Goal: Task Accomplishment & Management: Manage account settings

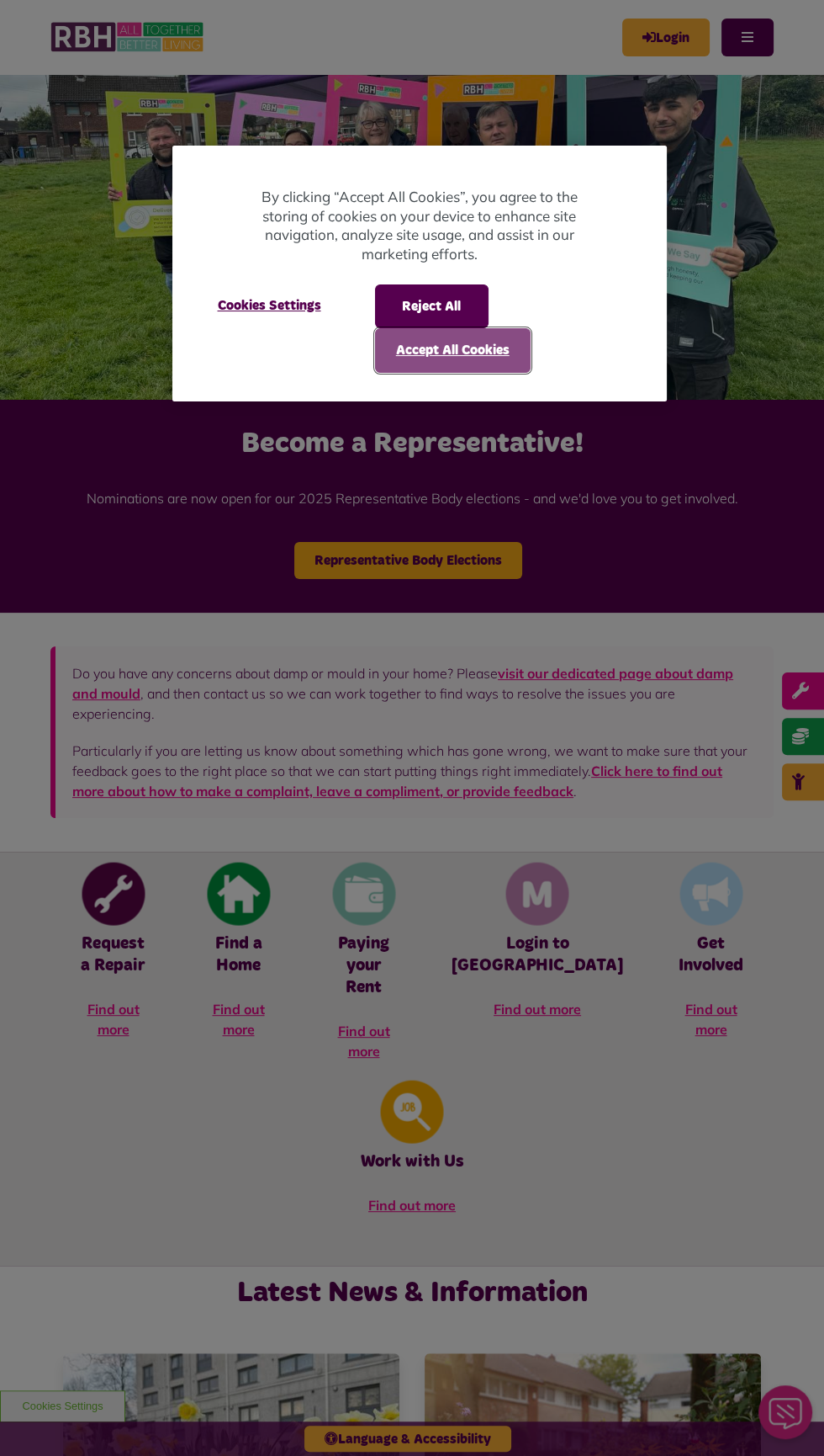
click at [399, 363] on button "Accept All Cookies" at bounding box center [452, 350] width 155 height 44
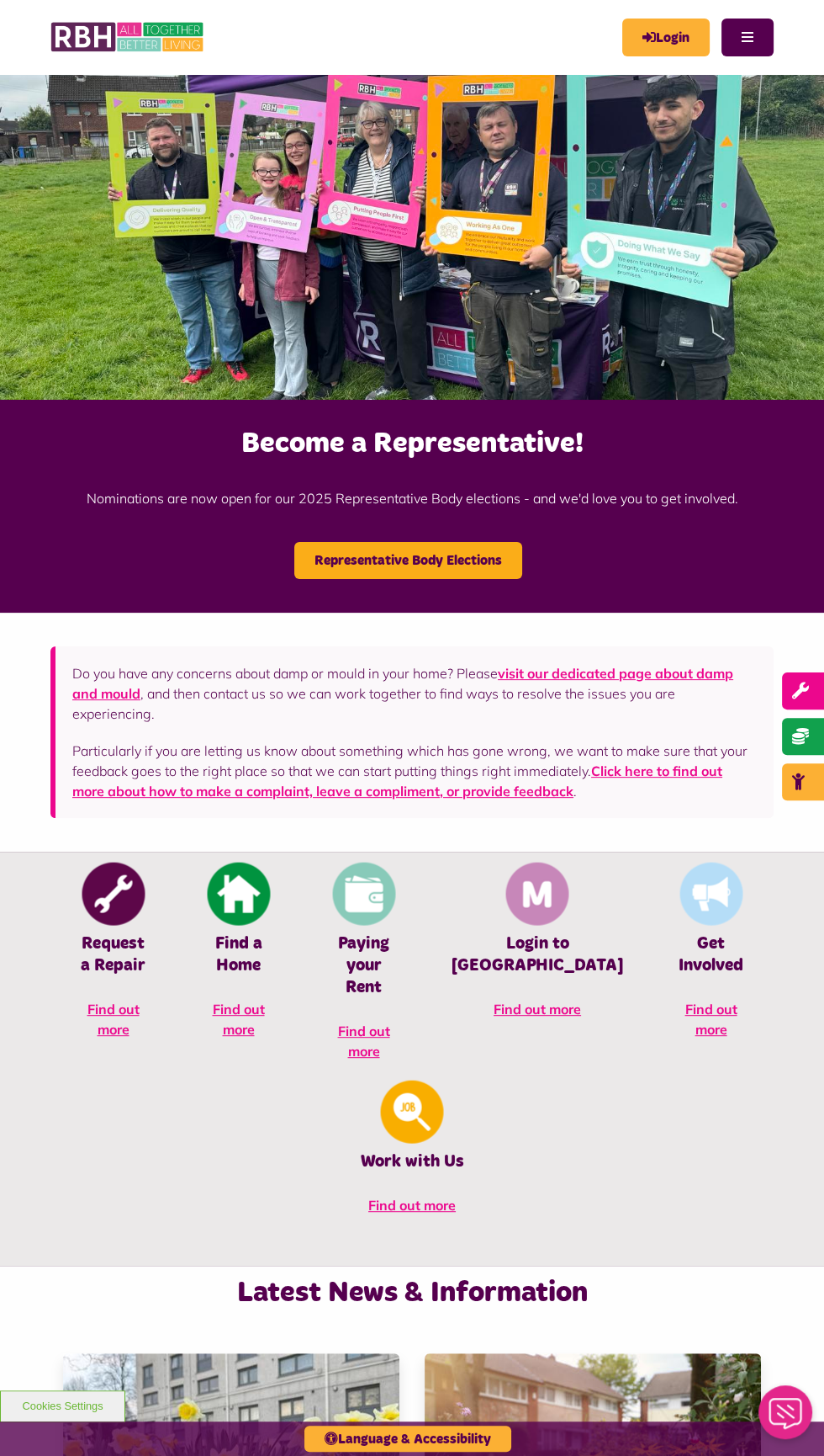
click at [656, 58] on div "MyRBH About Us Contact Us Menu" at bounding box center [412, 37] width 723 height 74
click at [0, 0] on icon "MyRBH" at bounding box center [0, 0] width 0 height 0
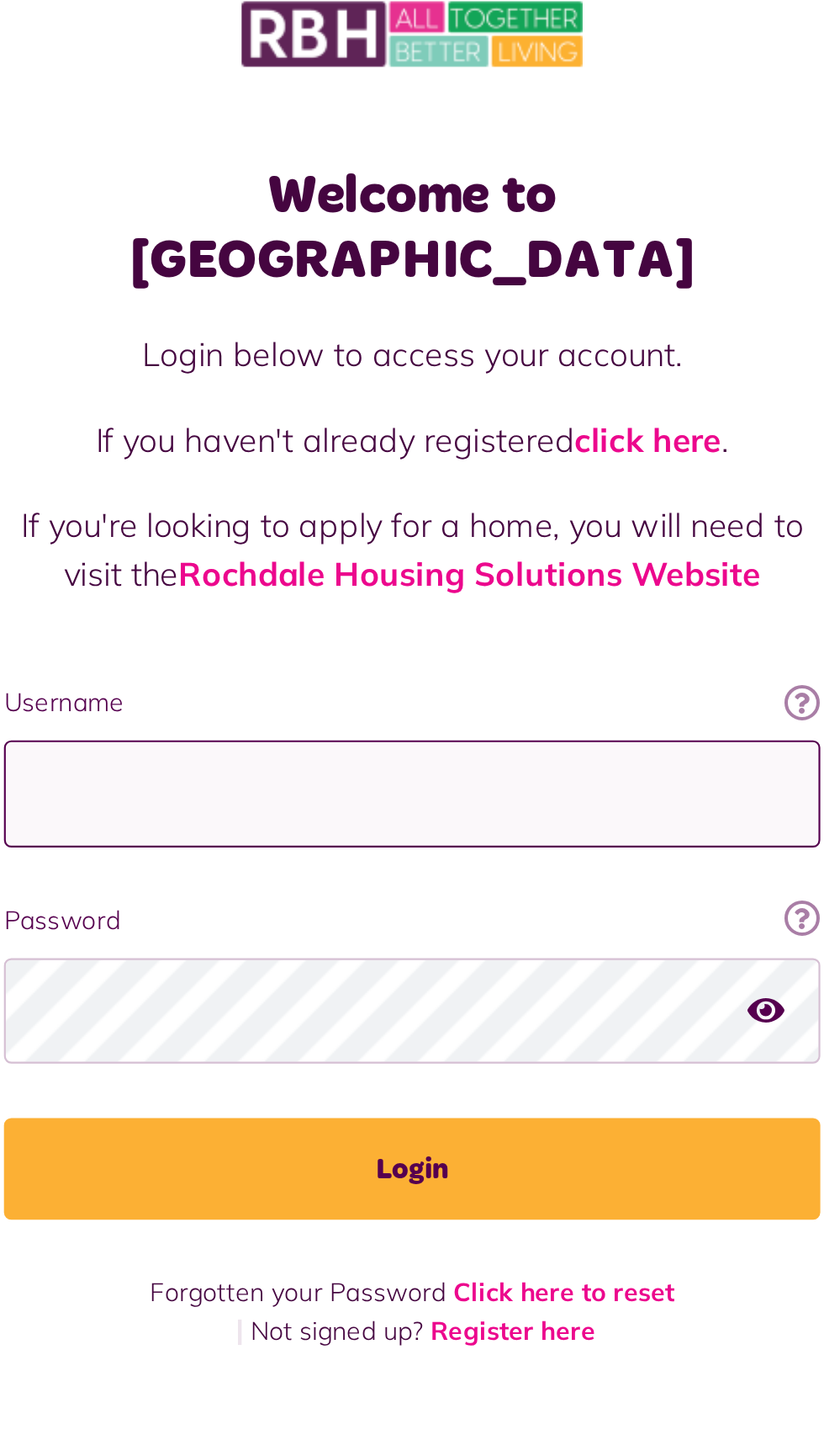
click at [301, 383] on input "Username" at bounding box center [412, 395] width 379 height 50
type input "**********"
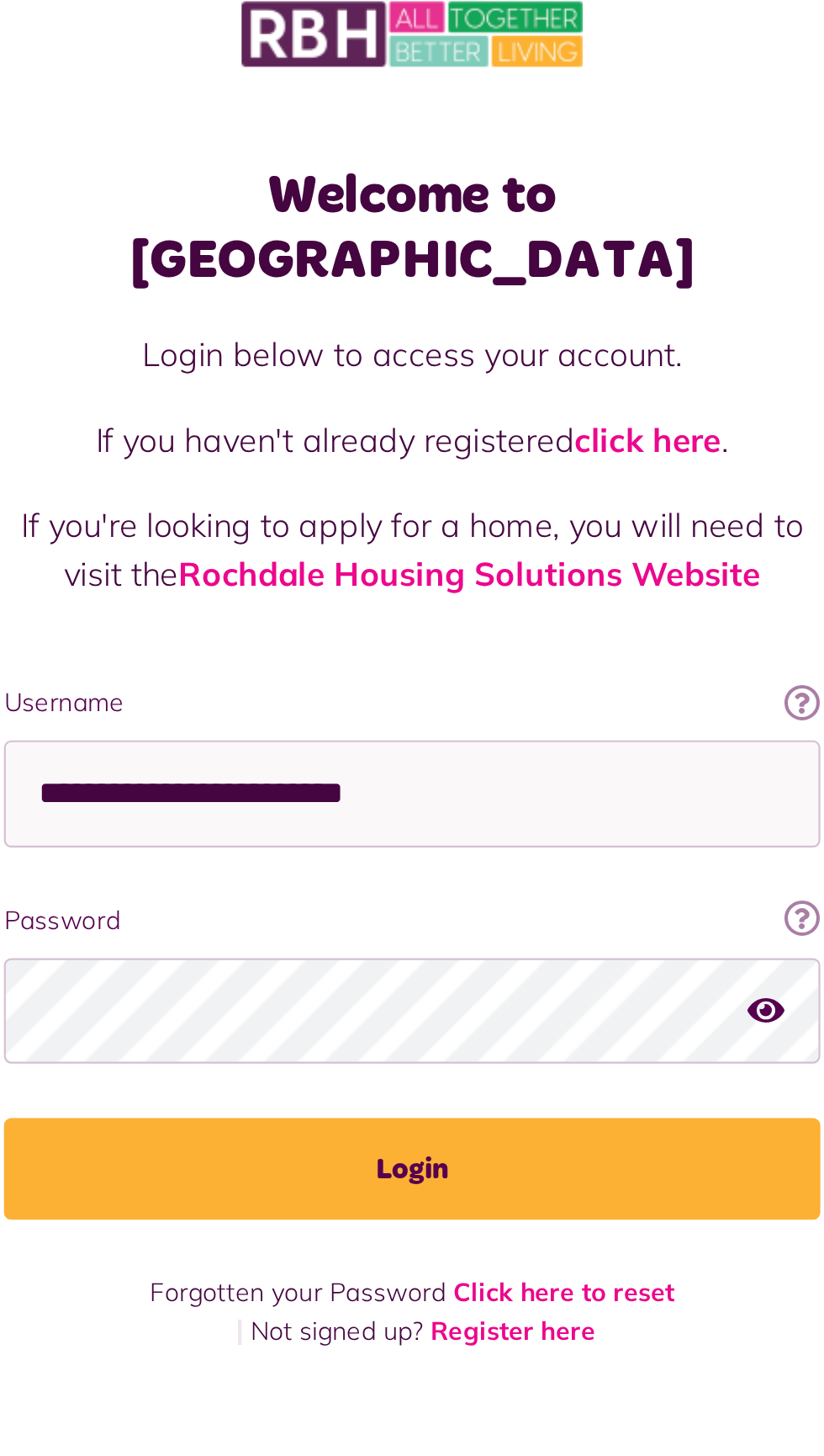
click at [223, 545] on button "Login" at bounding box center [412, 568] width 379 height 47
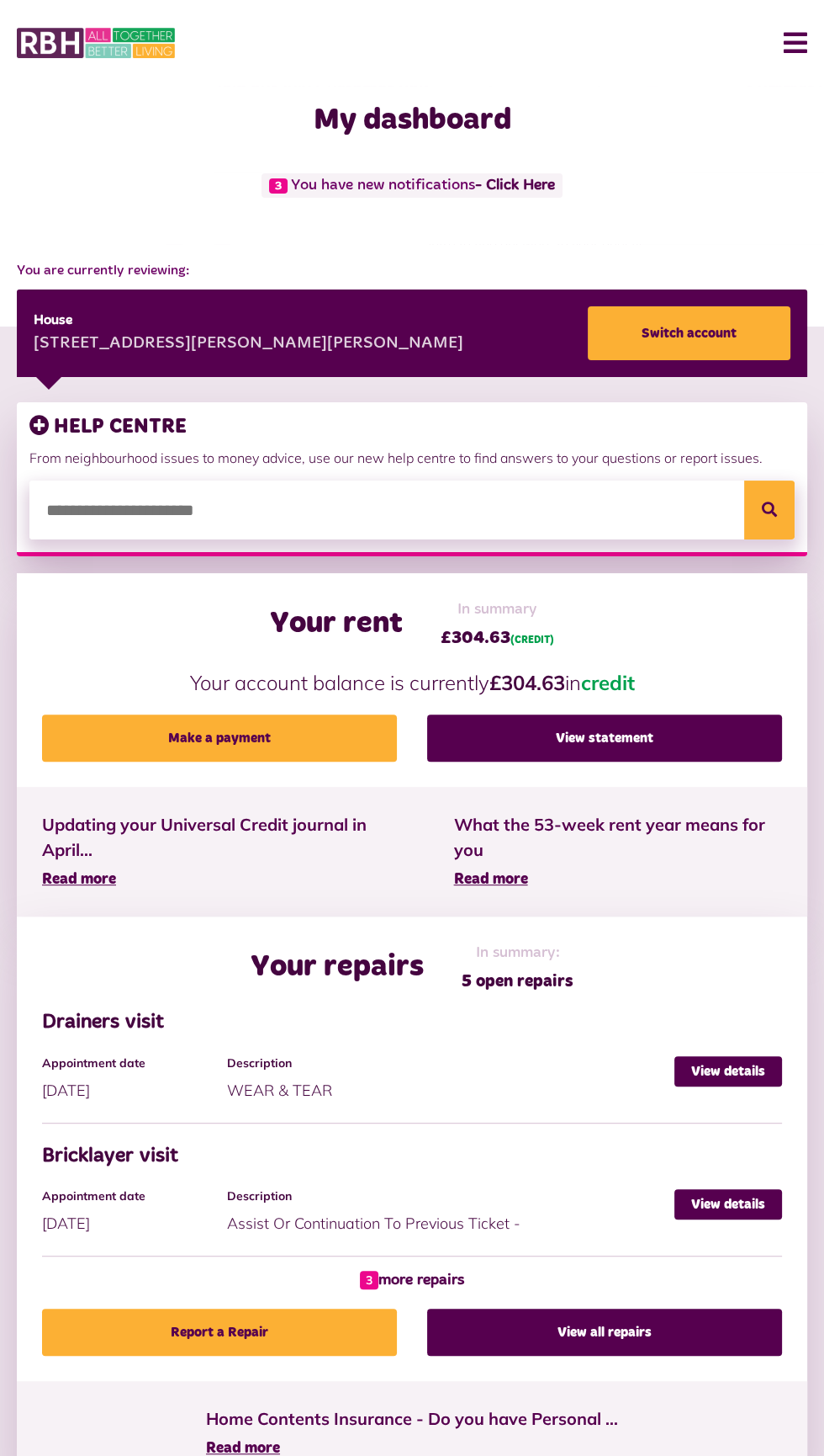
click at [209, 1083] on div "Appointment date 01/09/2025" at bounding box center [135, 1078] width 185 height 46
click at [689, 1079] on link "View details" at bounding box center [728, 1070] width 107 height 30
click at [172, 1068] on h4 "Appointment date" at bounding box center [130, 1062] width 177 height 15
click at [694, 1072] on link "View details" at bounding box center [728, 1070] width 107 height 30
click at [695, 1072] on link "View details" at bounding box center [728, 1070] width 107 height 30
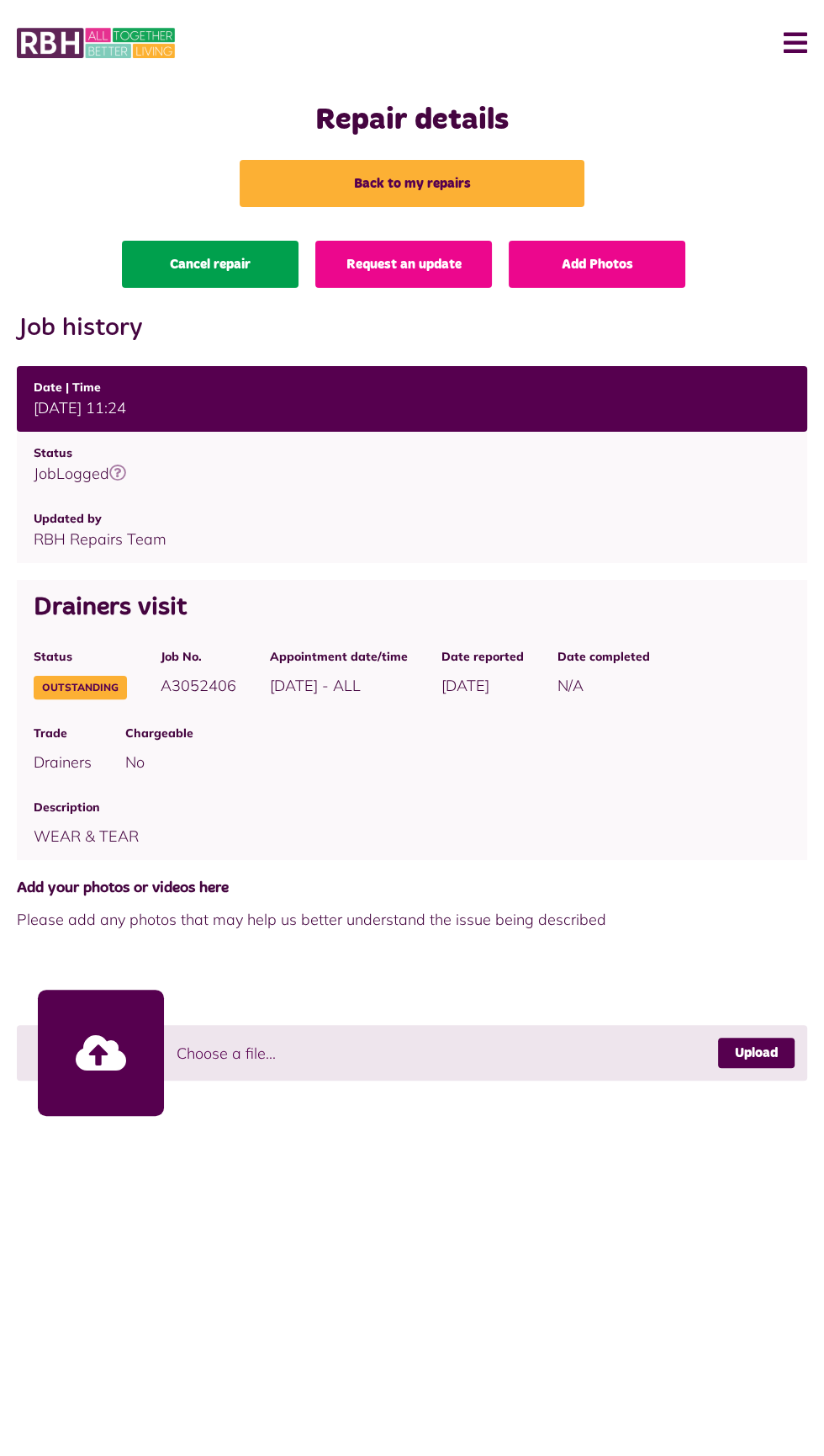
click at [176, 276] on link "Cancel repair" at bounding box center [210, 264] width 177 height 47
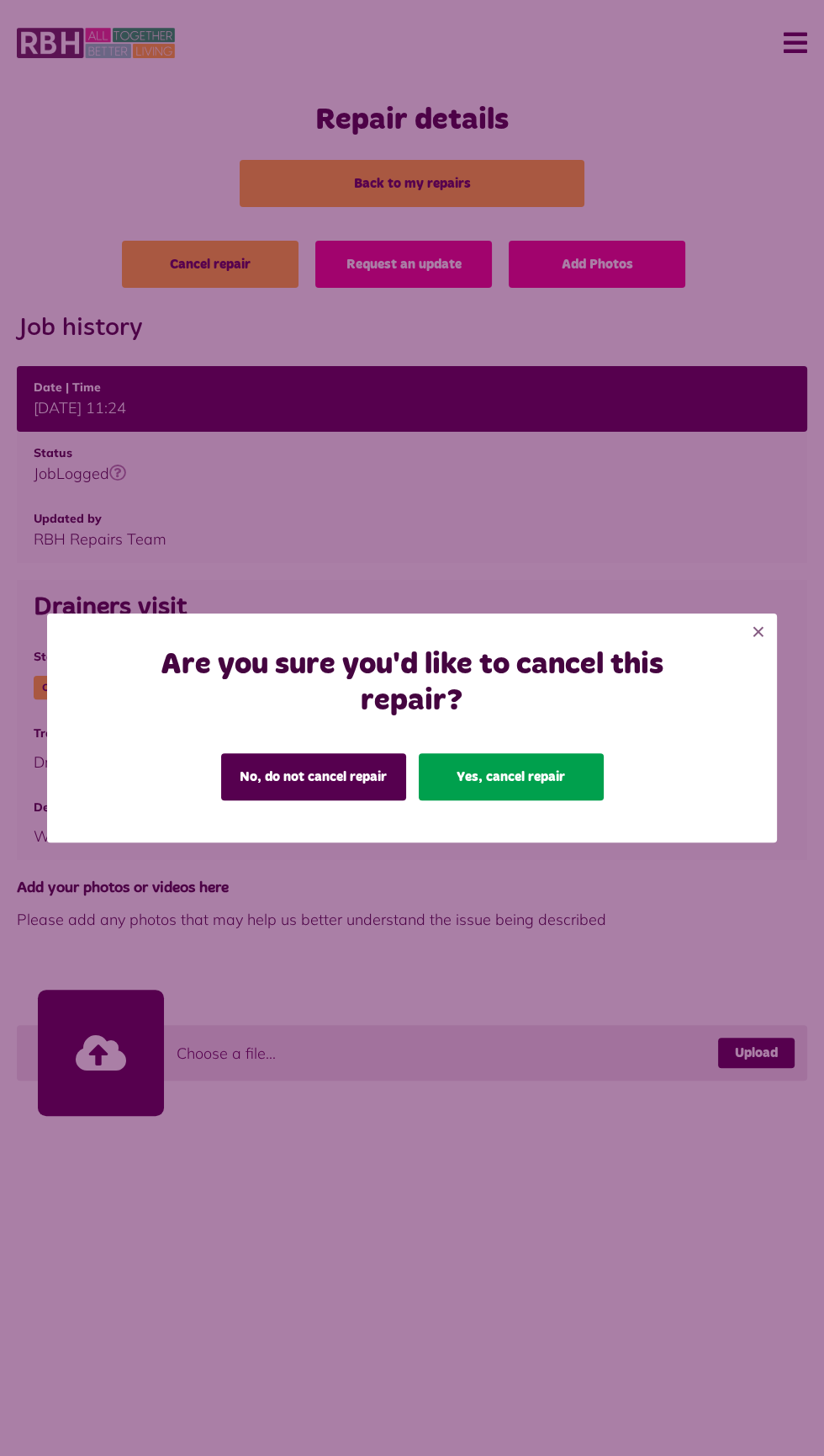
click at [493, 779] on button "Yes, cancel repair" at bounding box center [512, 776] width 185 height 47
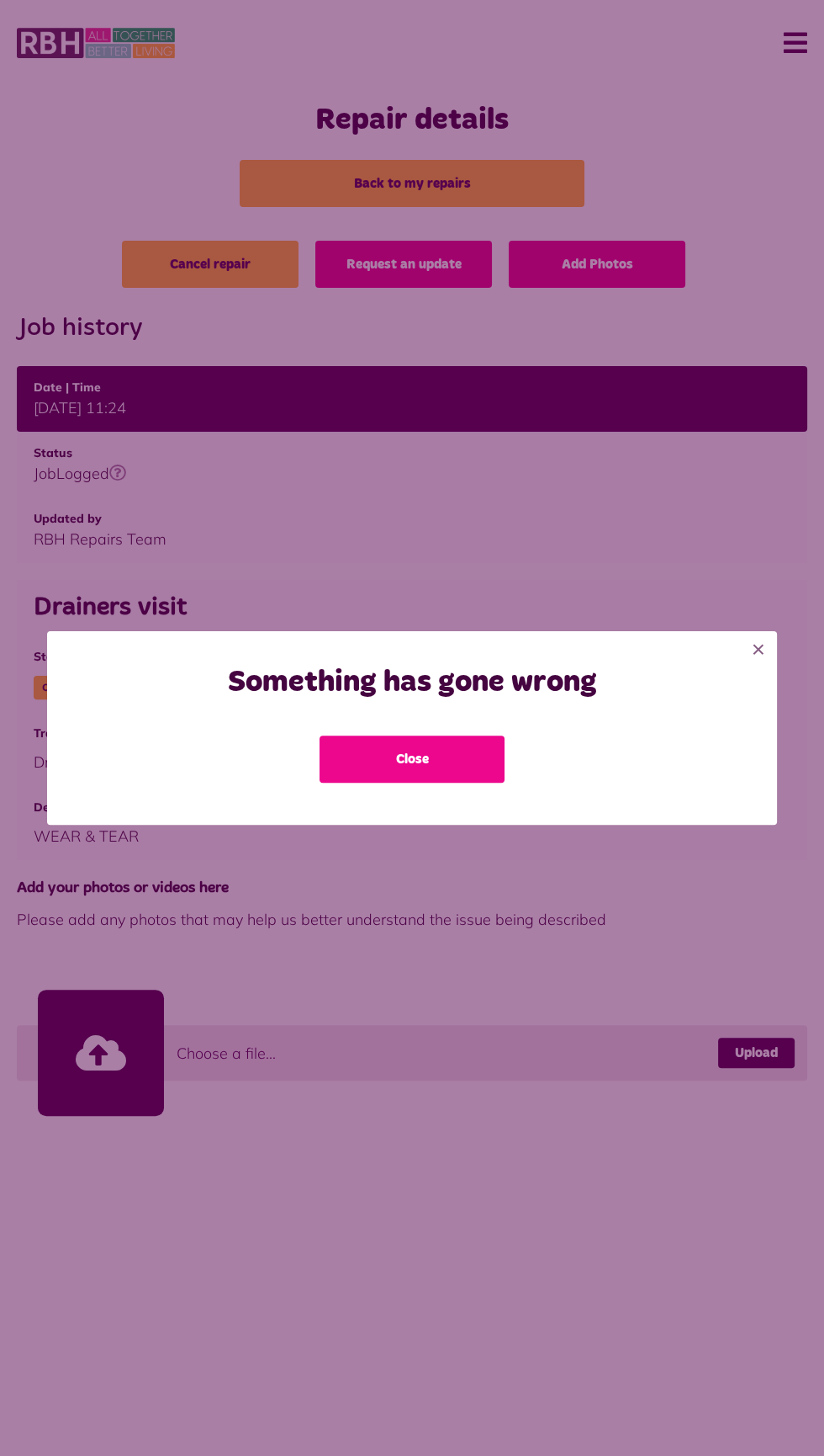
click at [355, 762] on button "Close" at bounding box center [412, 759] width 185 height 47
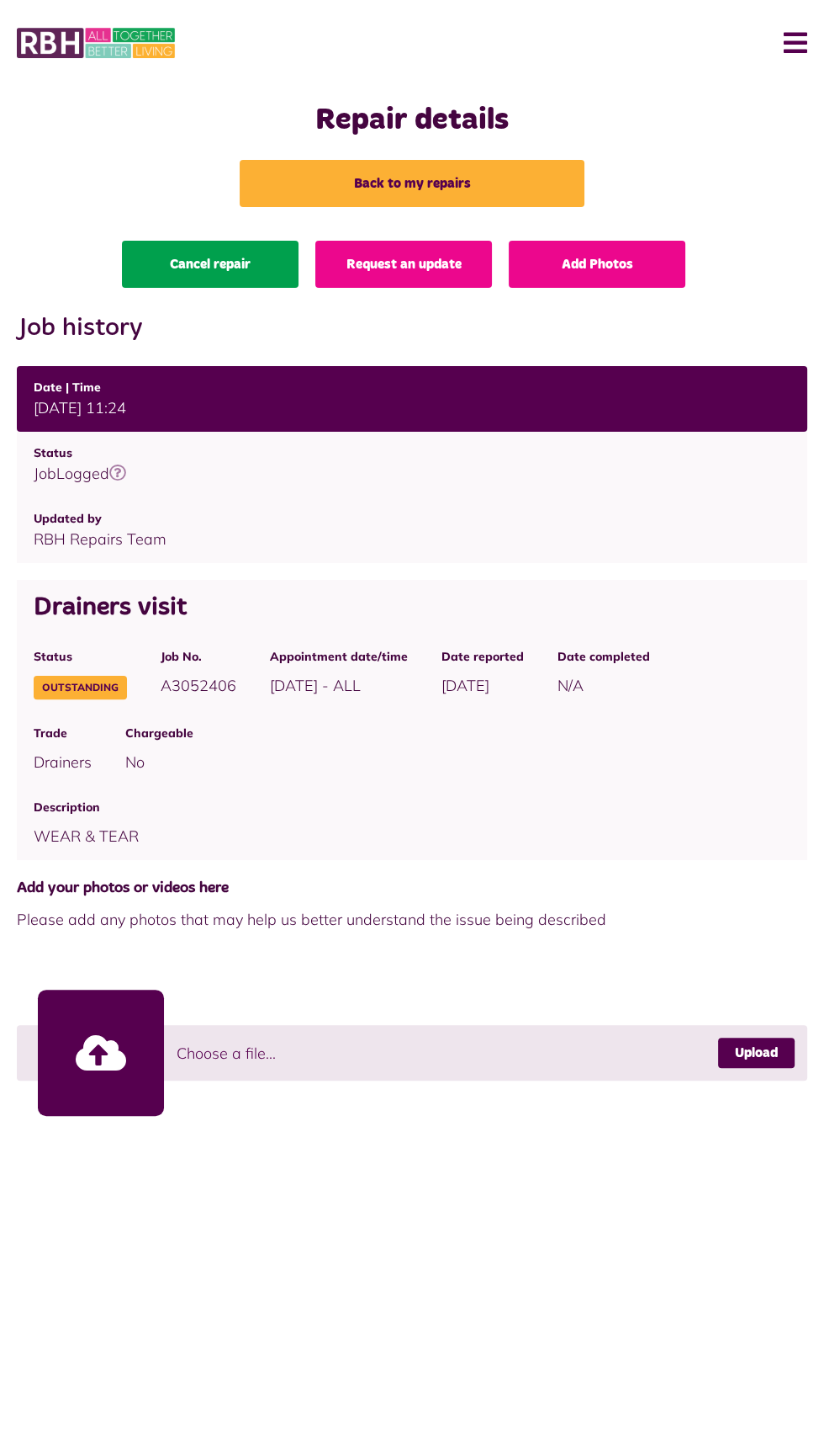
click at [146, 281] on link "Cancel repair" at bounding box center [210, 264] width 177 height 47
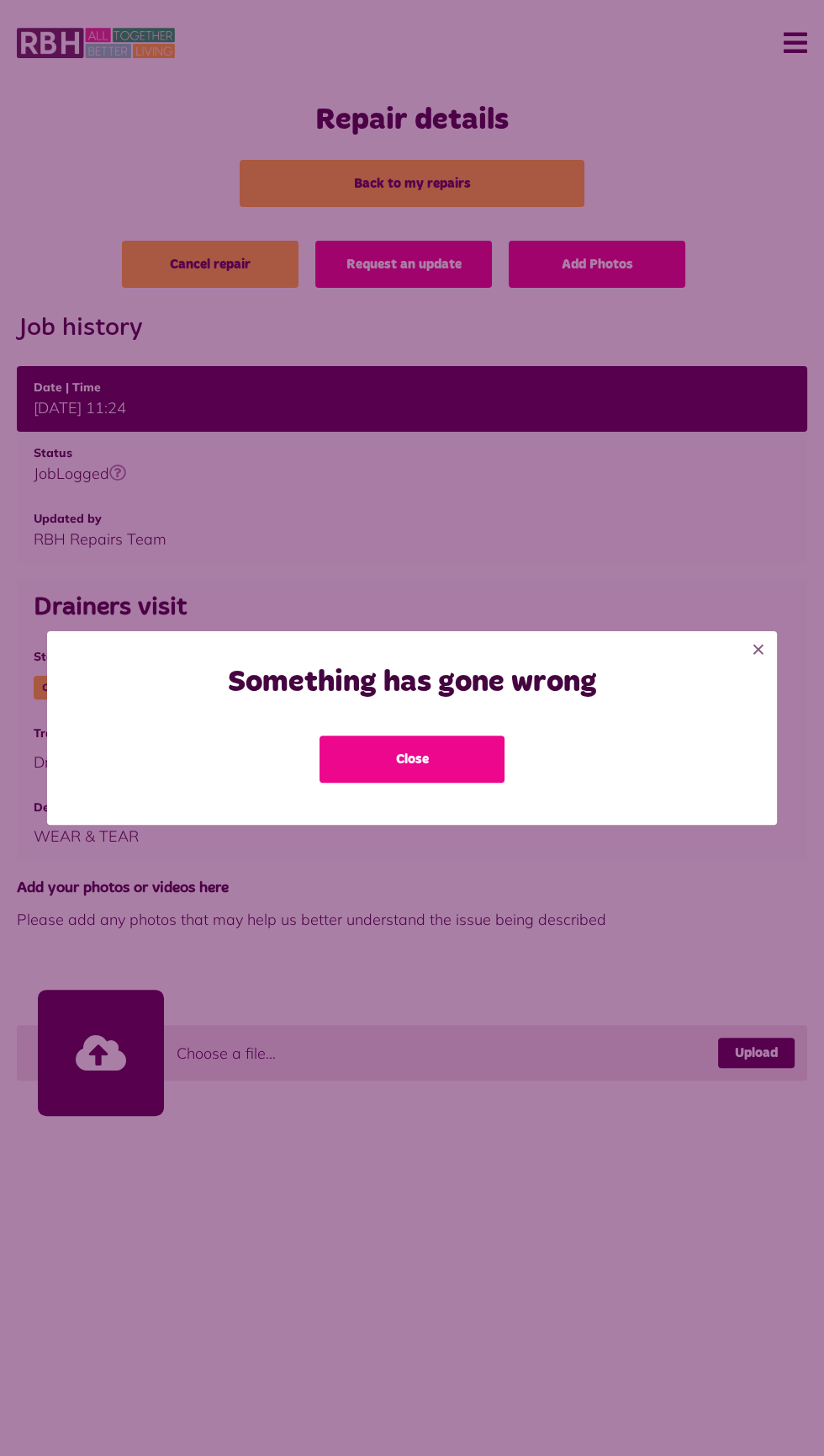
click at [336, 753] on button "Close" at bounding box center [412, 759] width 185 height 47
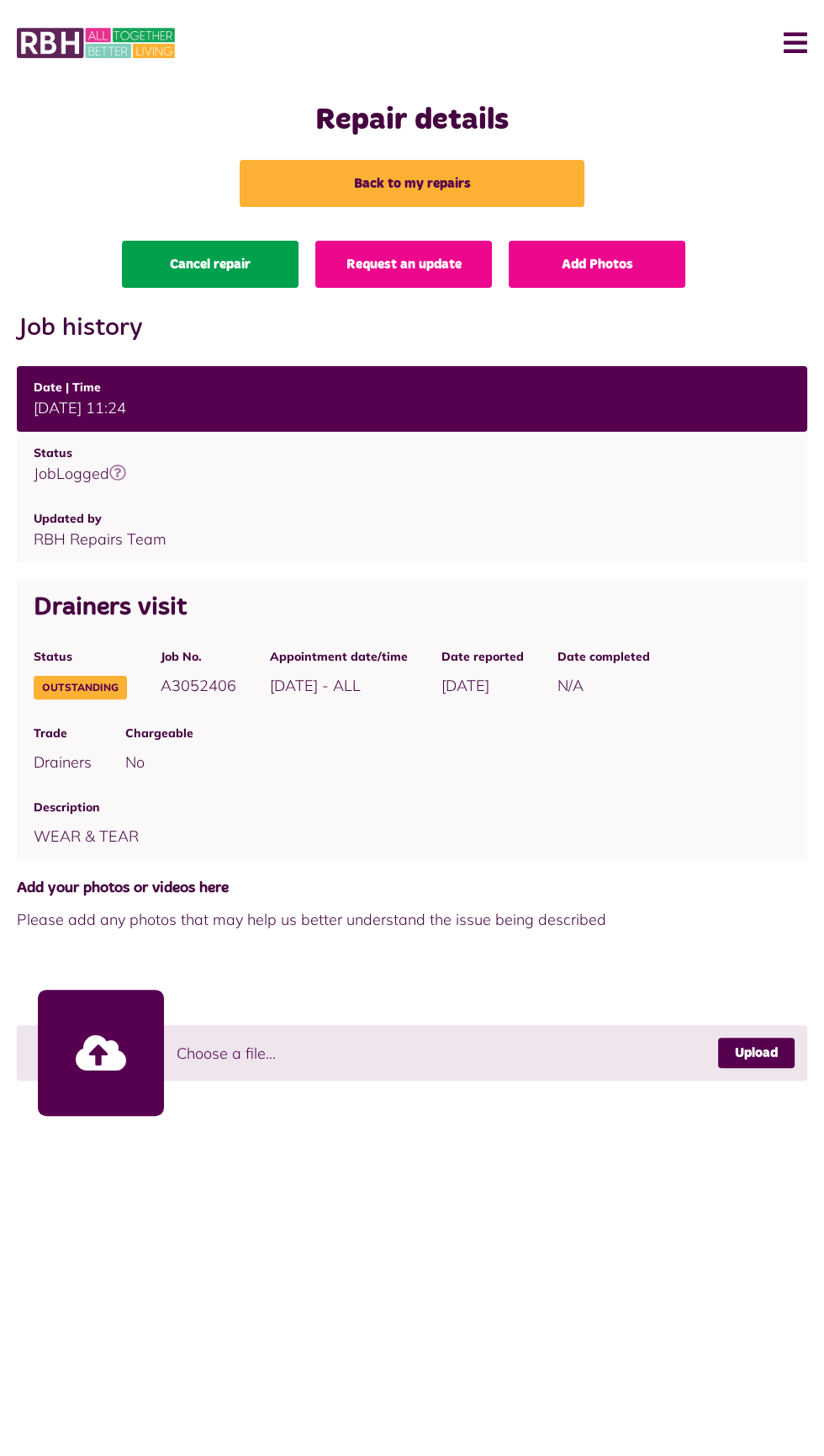
click at [172, 263] on link "Cancel repair" at bounding box center [210, 264] width 177 height 47
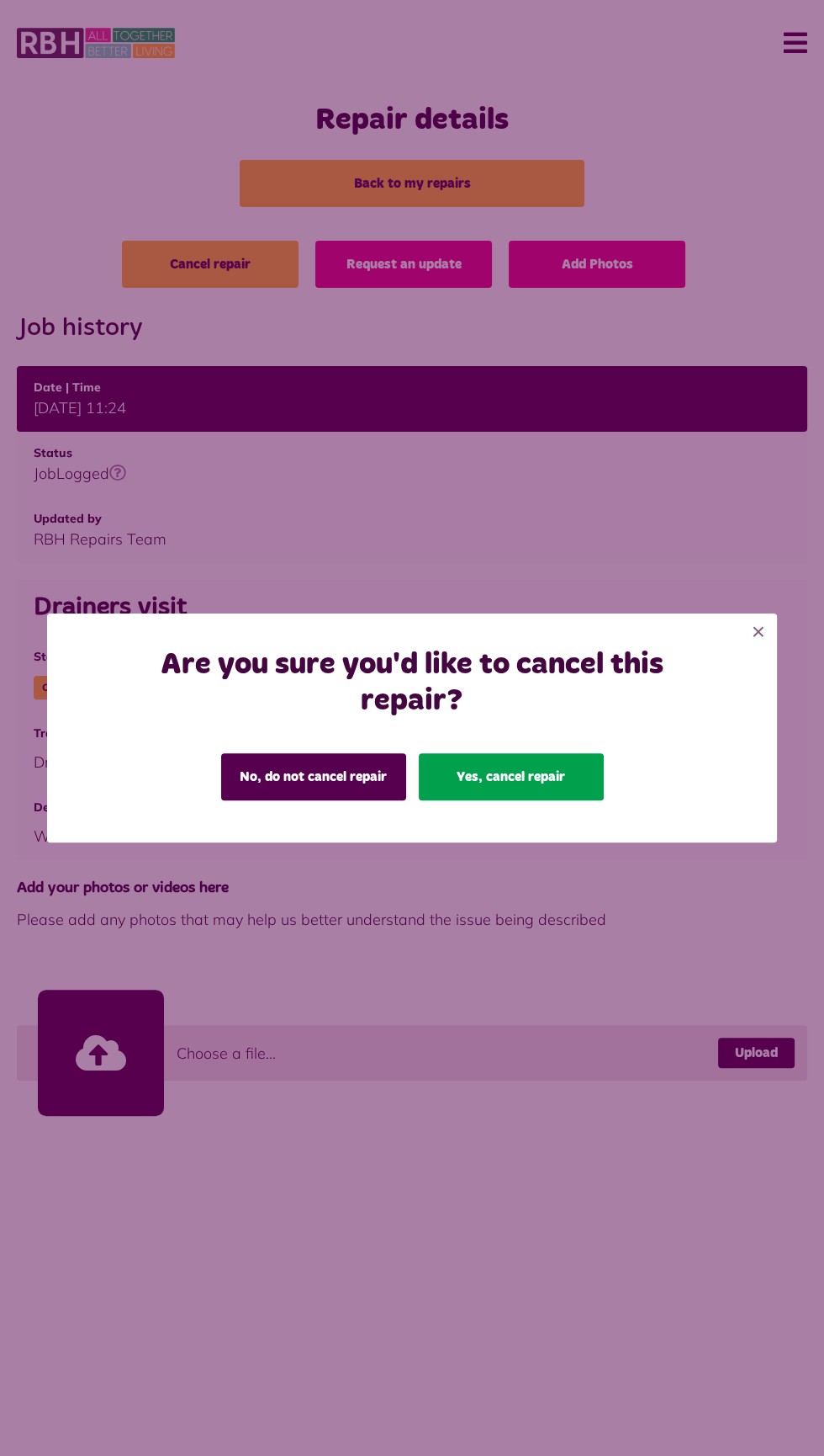
click at [471, 788] on button "Yes, cancel repair" at bounding box center [512, 776] width 185 height 47
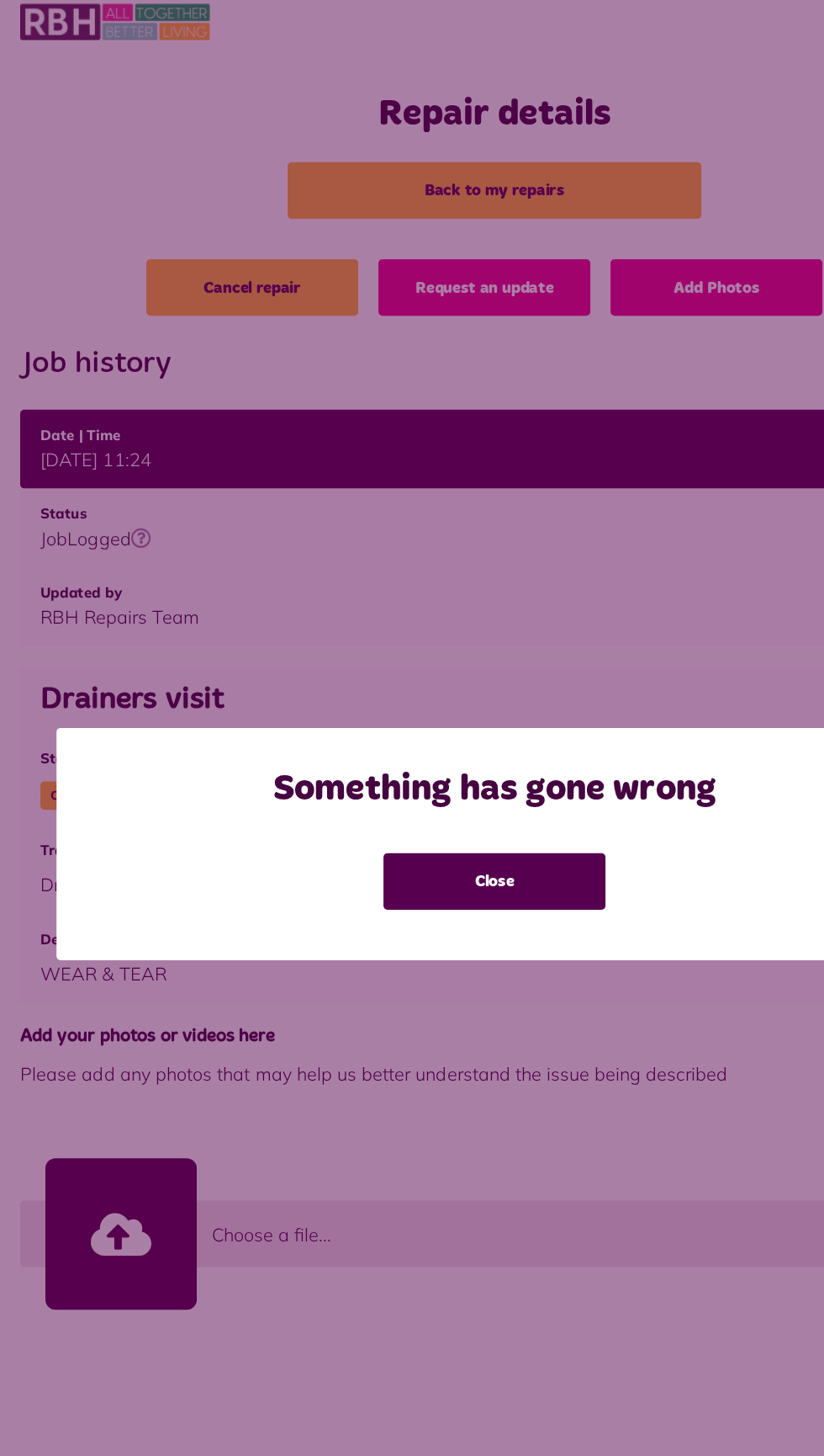
click at [350, 648] on div "Something has gone wrong Close ×" at bounding box center [412, 727] width 730 height 192
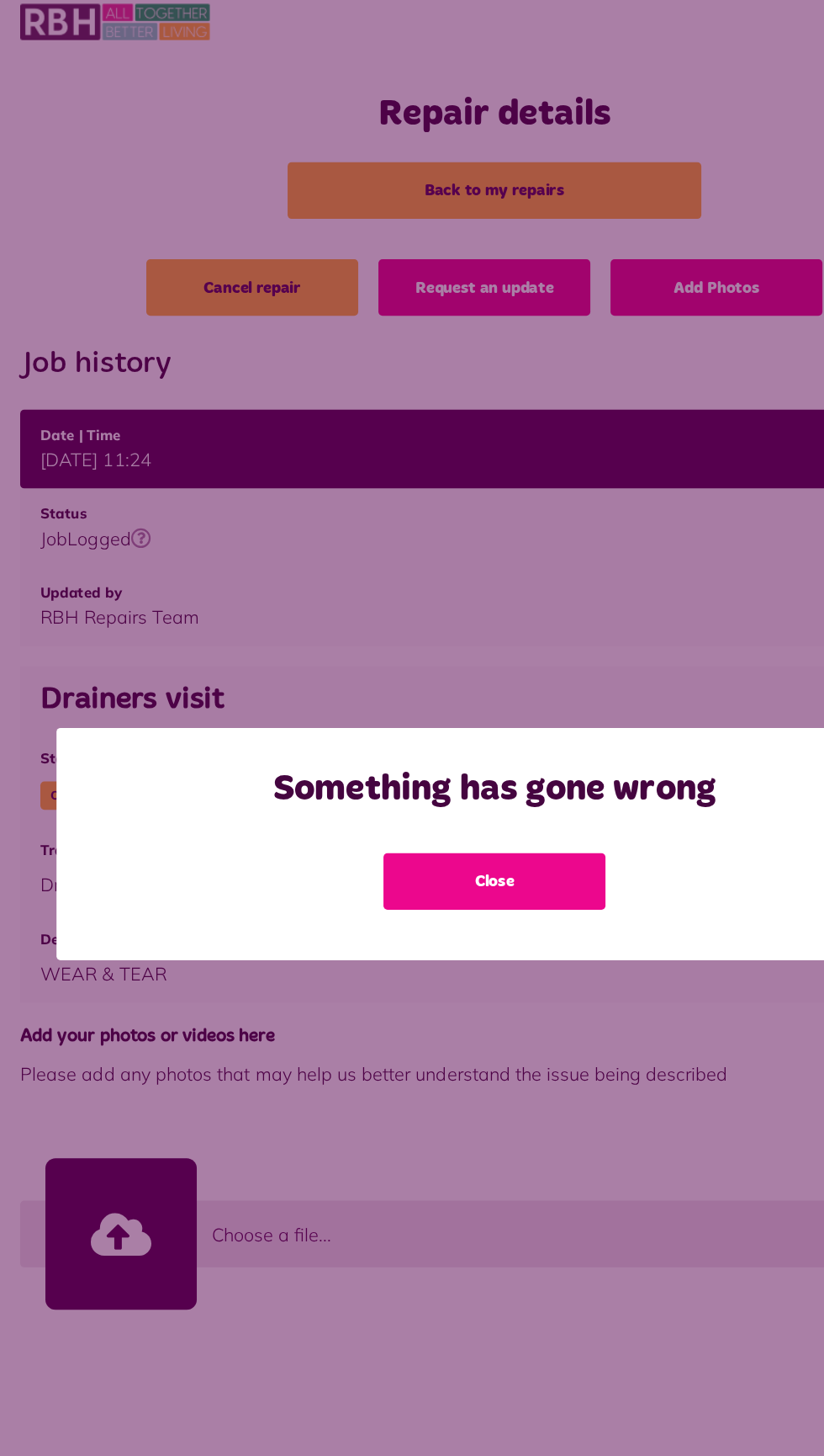
click at [446, 773] on button "Close" at bounding box center [412, 759] width 185 height 47
